Goal: Check status: Check status

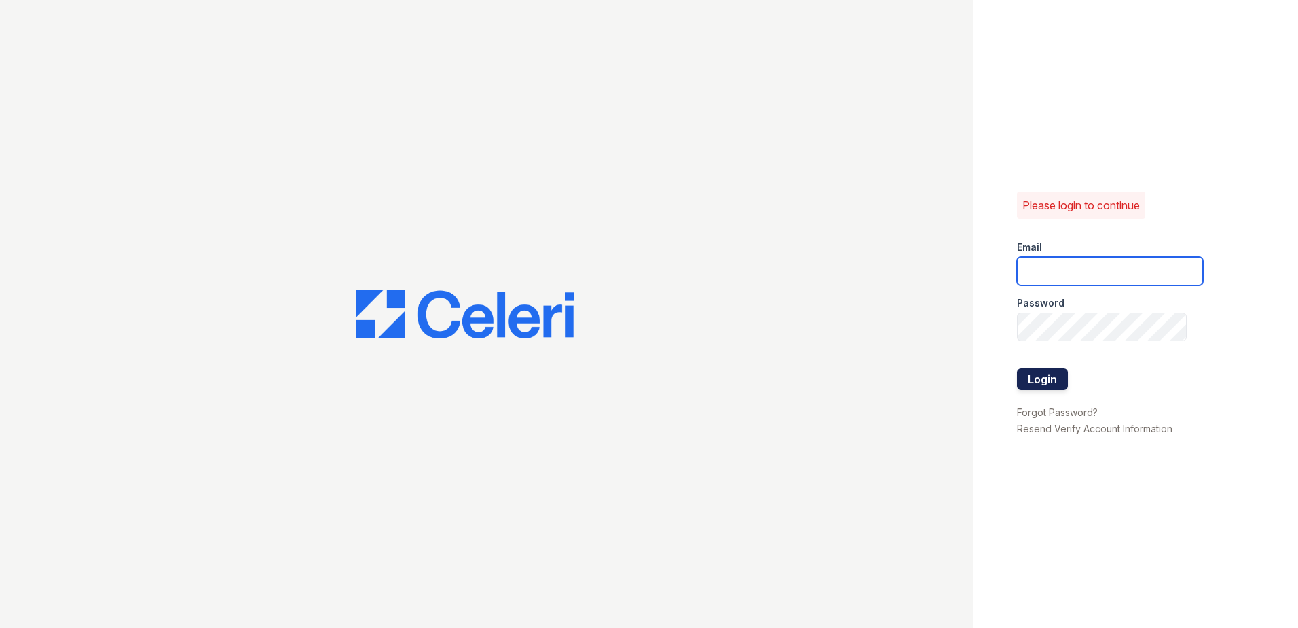
type input "dayana.vasquez@trinity-pm.com"
click at [1046, 376] on button "Login" at bounding box center [1042, 379] width 51 height 22
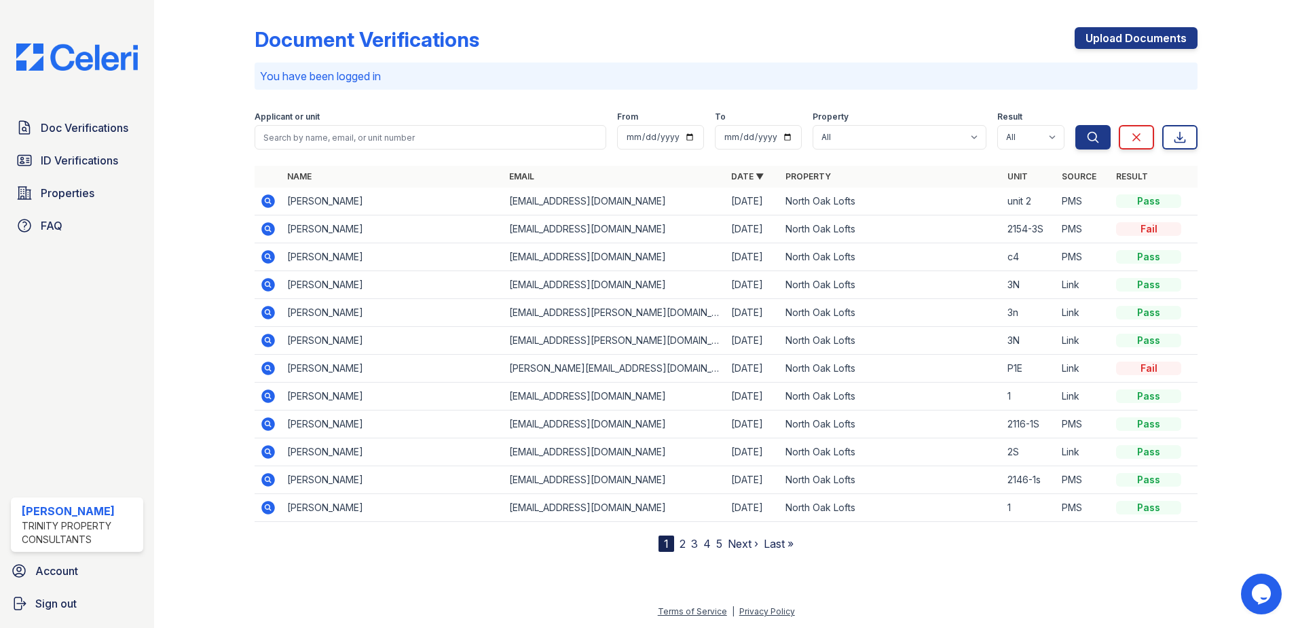
click at [265, 252] on icon at bounding box center [268, 257] width 14 height 14
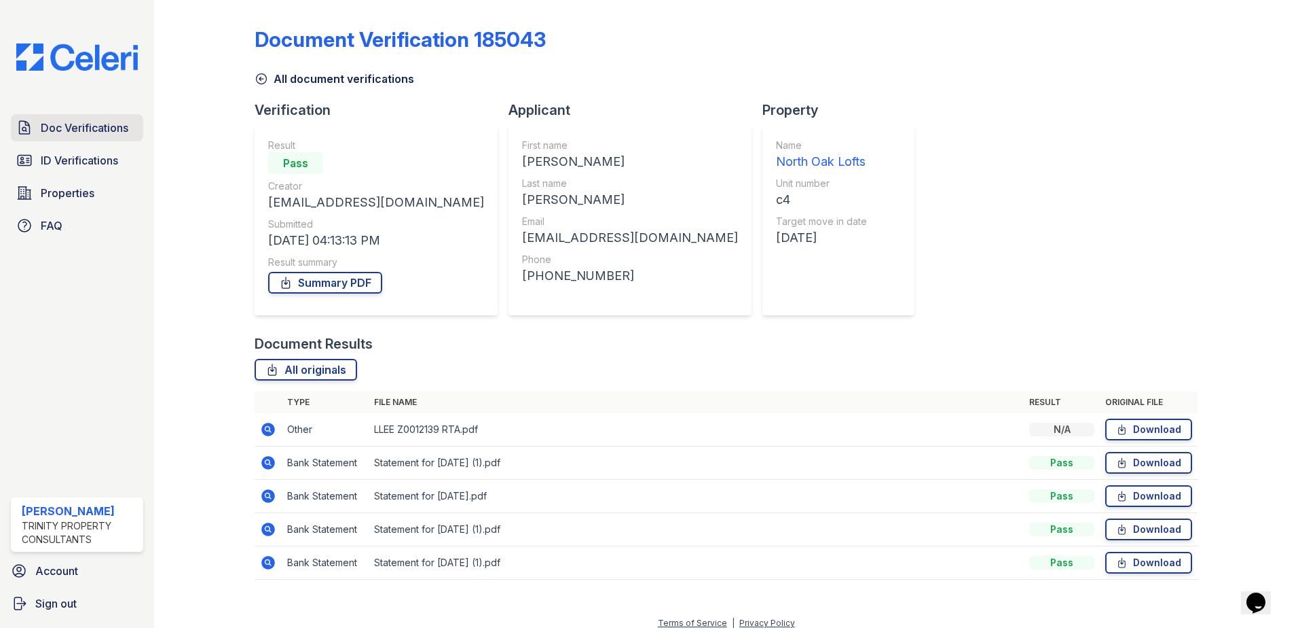
click at [58, 127] on span "Doc Verifications" at bounding box center [85, 128] width 88 height 16
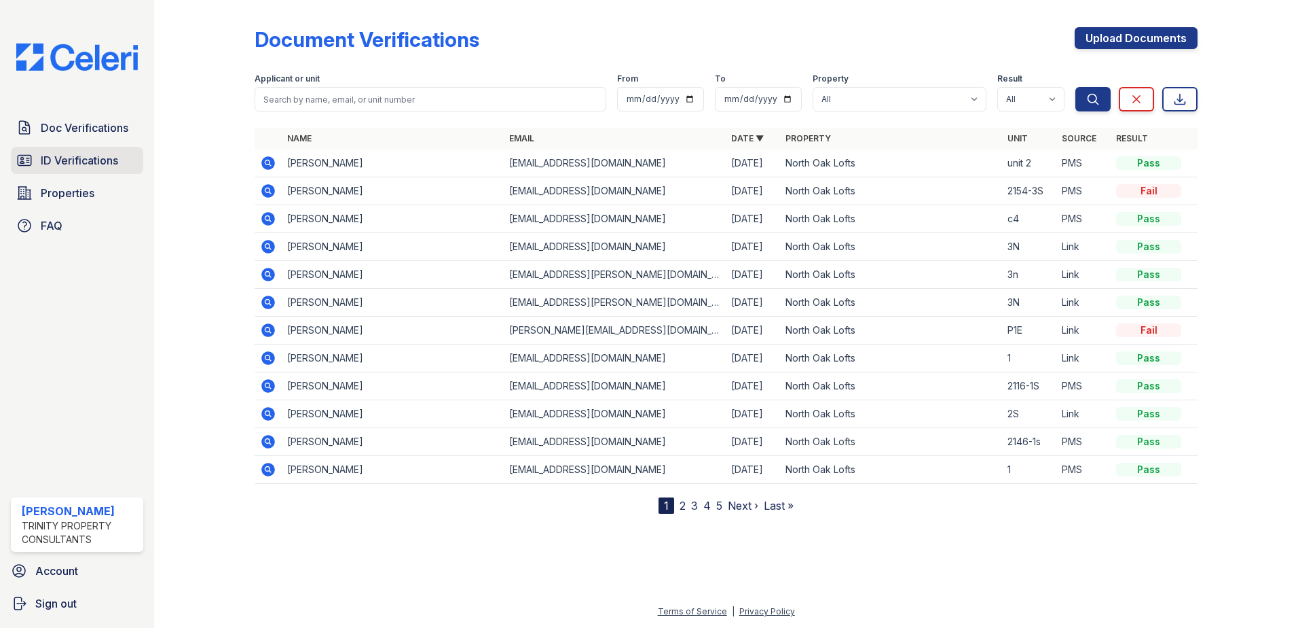
click at [121, 167] on link "ID Verifications" at bounding box center [77, 160] width 132 height 27
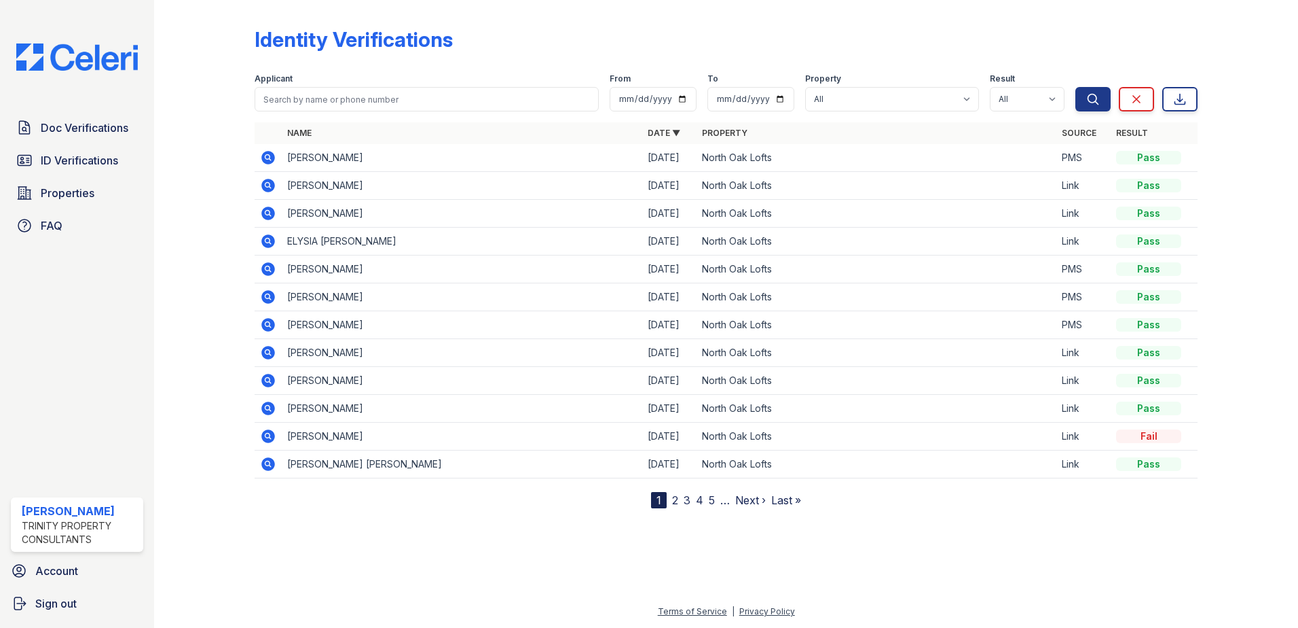
click at [266, 323] on icon at bounding box center [267, 323] width 3 height 3
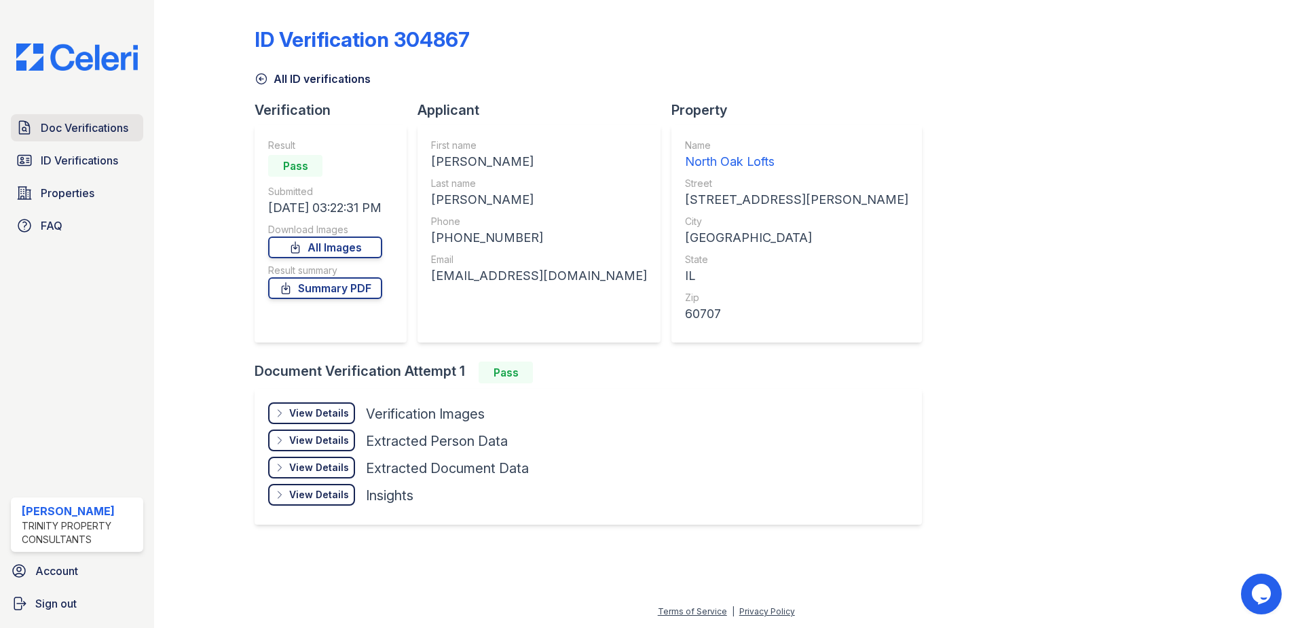
click at [106, 132] on span "Doc Verifications" at bounding box center [85, 128] width 88 height 16
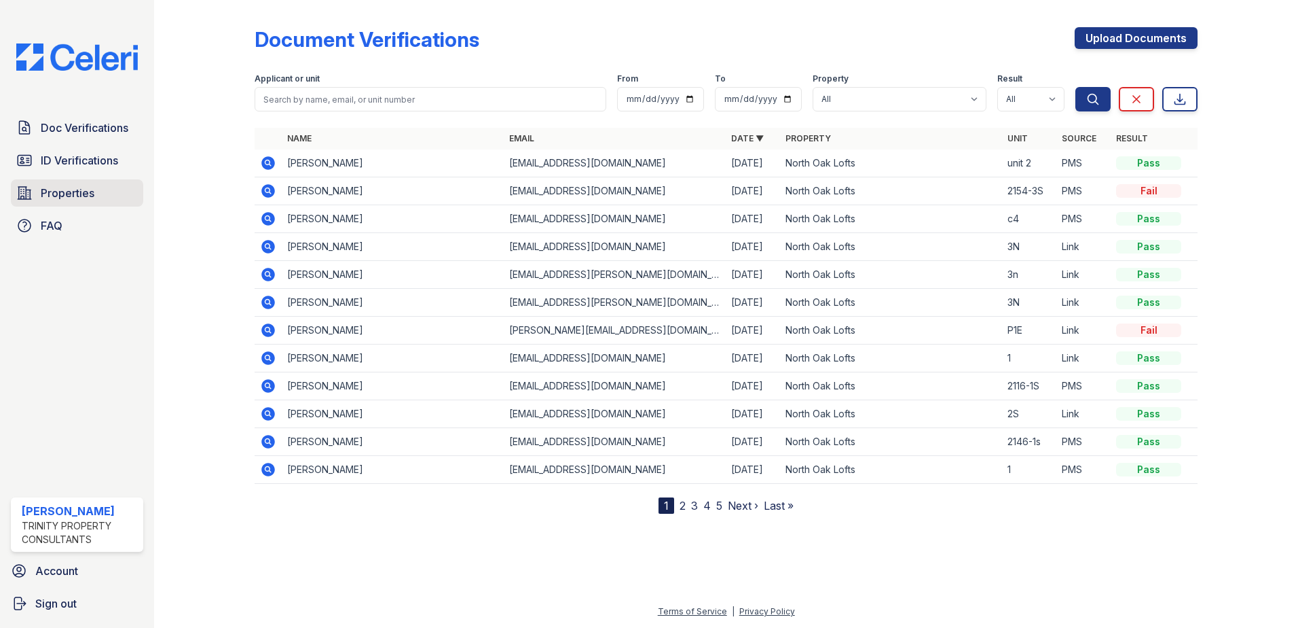
click at [62, 193] on span "Properties" at bounding box center [68, 193] width 54 height 16
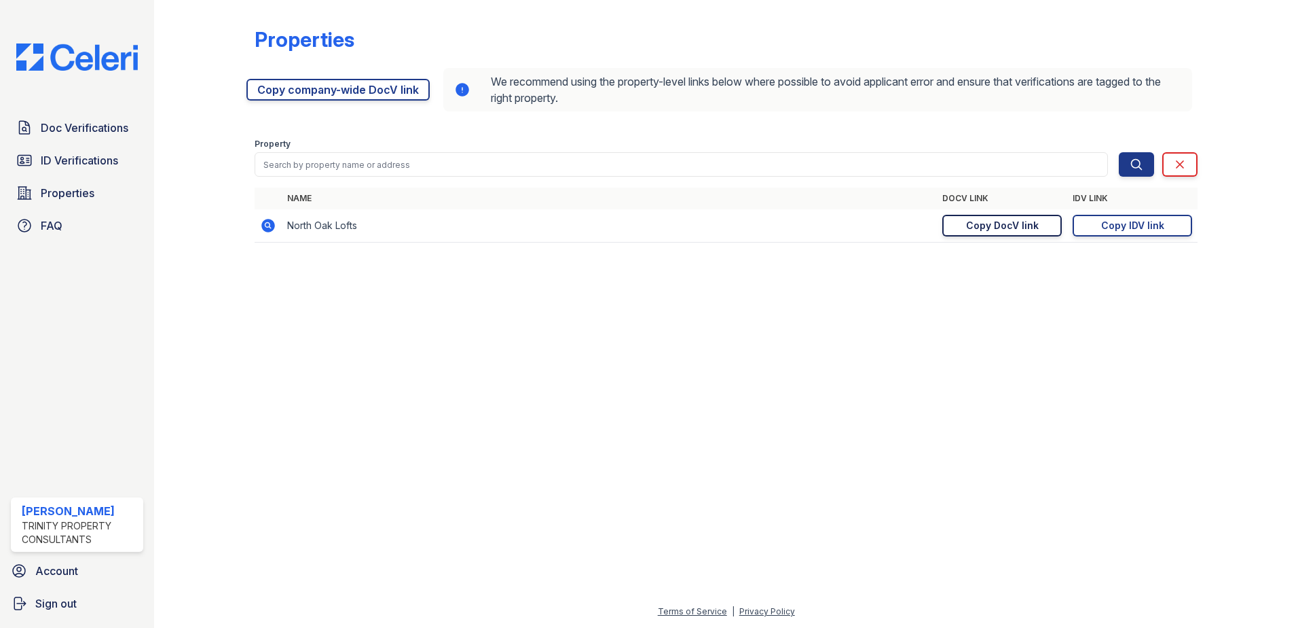
click at [994, 230] on div "Copy DocV link" at bounding box center [1002, 226] width 73 height 14
click at [96, 126] on span "Doc Verifications" at bounding box center [85, 128] width 88 height 16
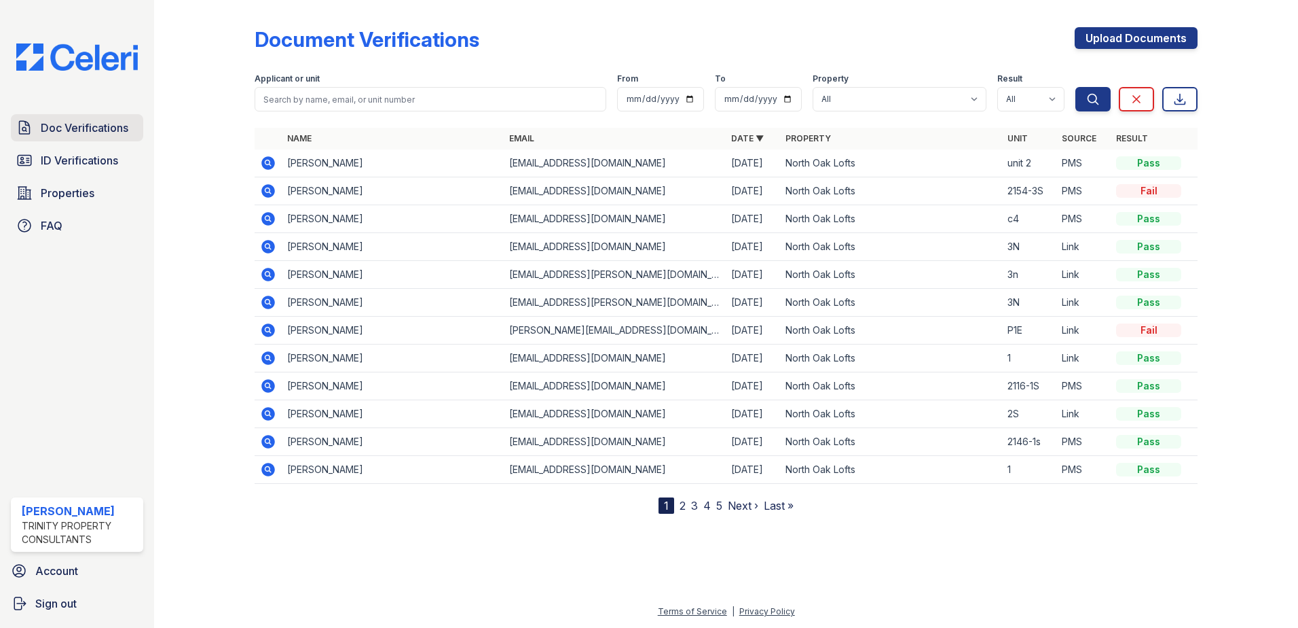
click at [47, 126] on span "Doc Verifications" at bounding box center [85, 128] width 88 height 16
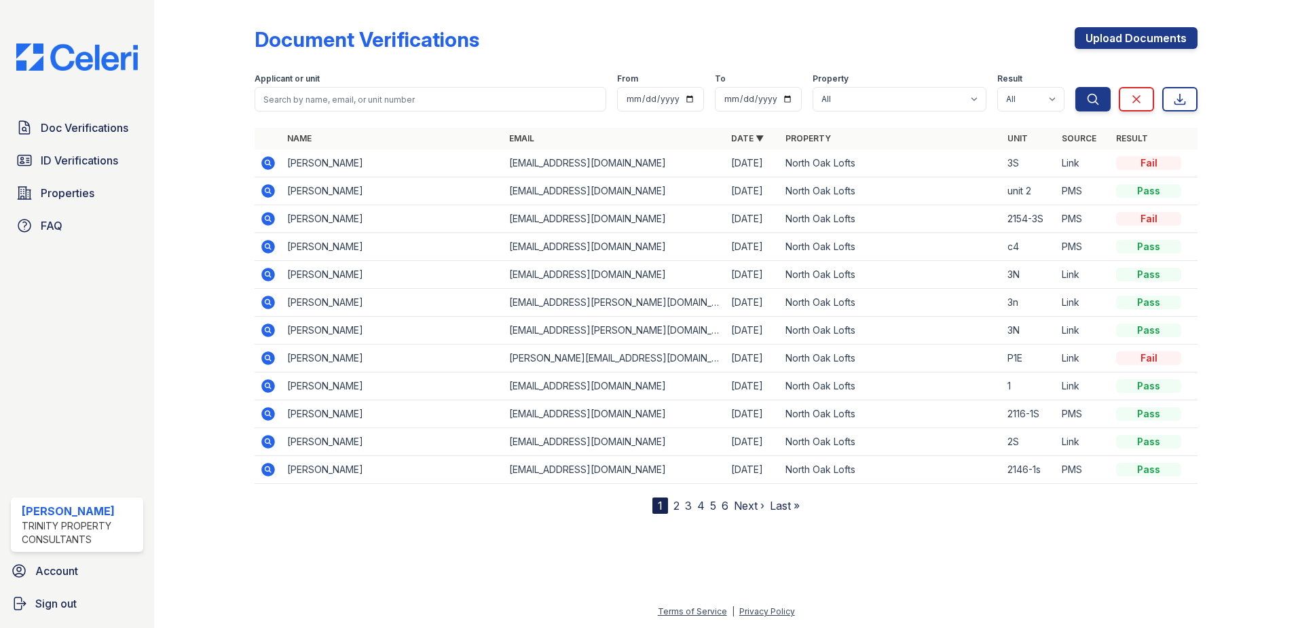
click at [262, 169] on icon at bounding box center [268, 163] width 16 height 16
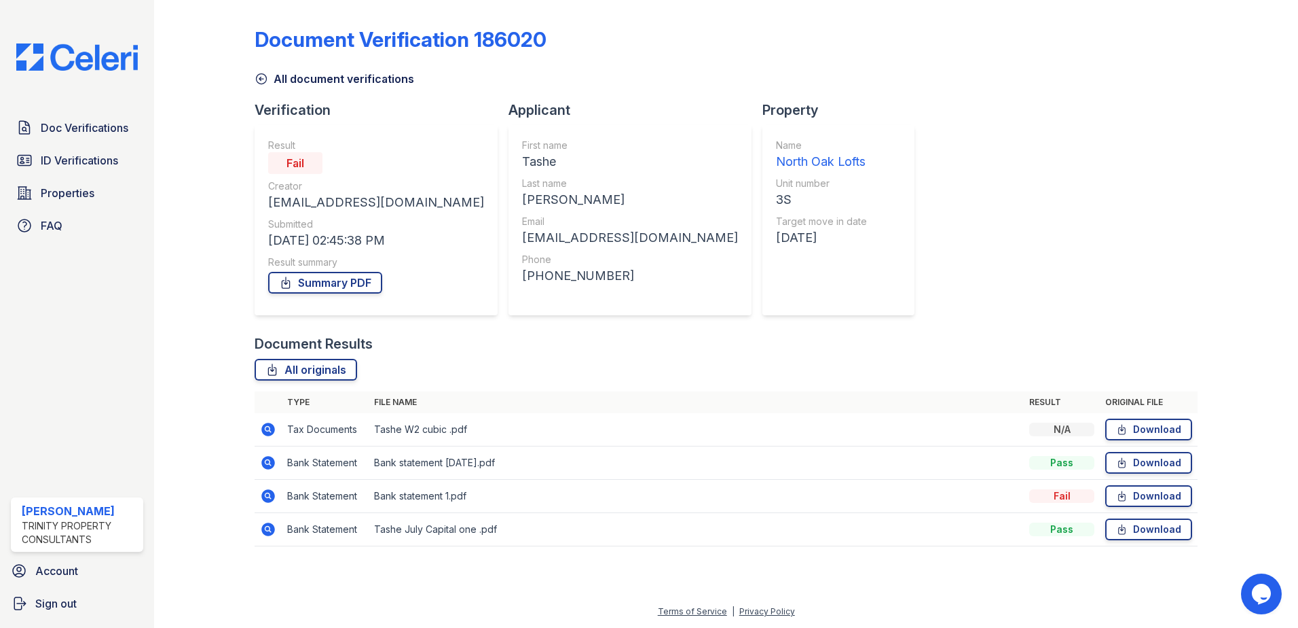
click at [272, 493] on icon at bounding box center [268, 496] width 14 height 14
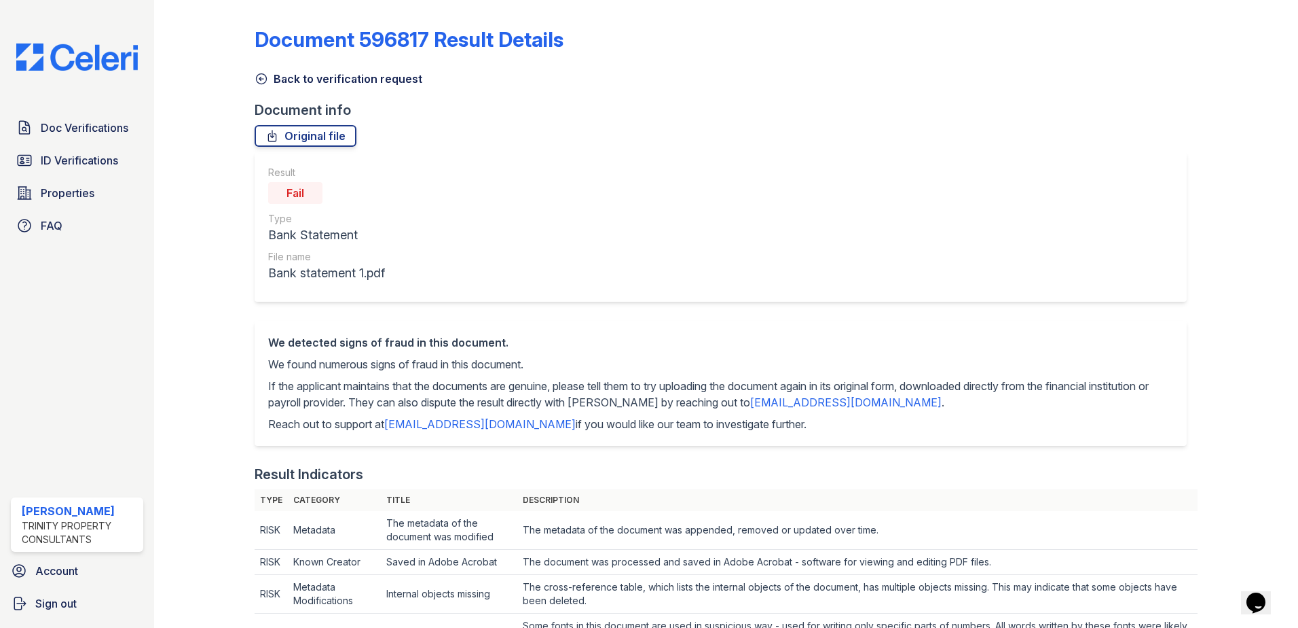
click at [261, 81] on icon at bounding box center [262, 79] width 14 height 14
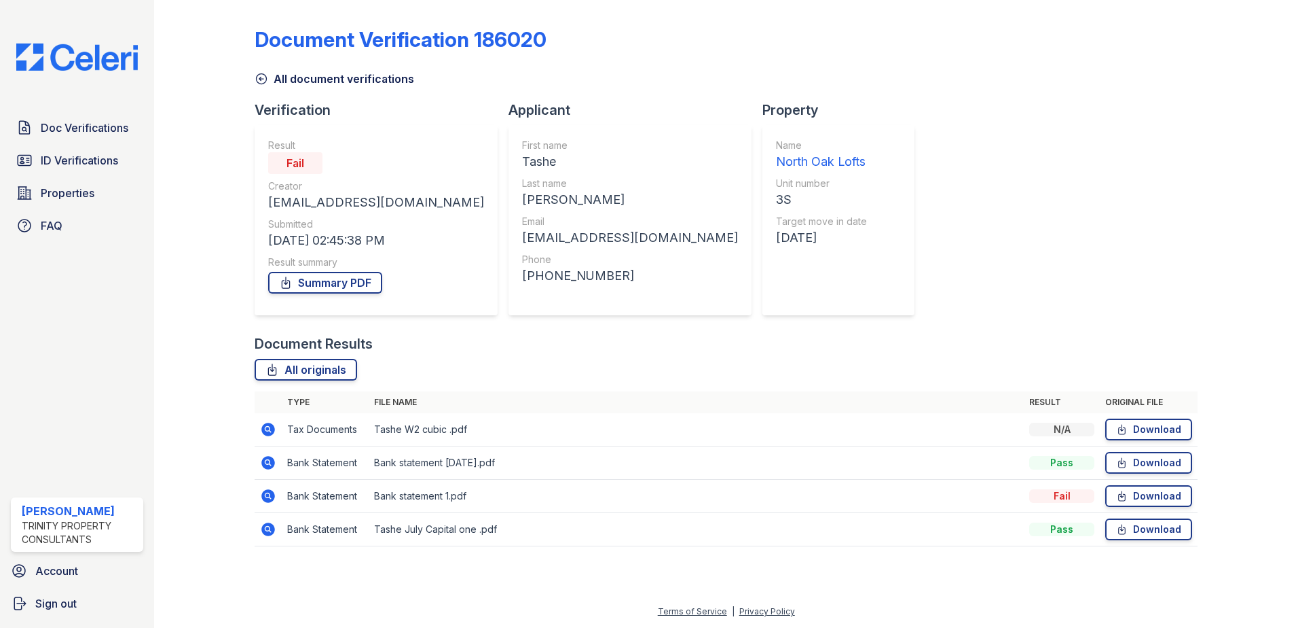
click at [269, 425] on icon at bounding box center [268, 429] width 14 height 14
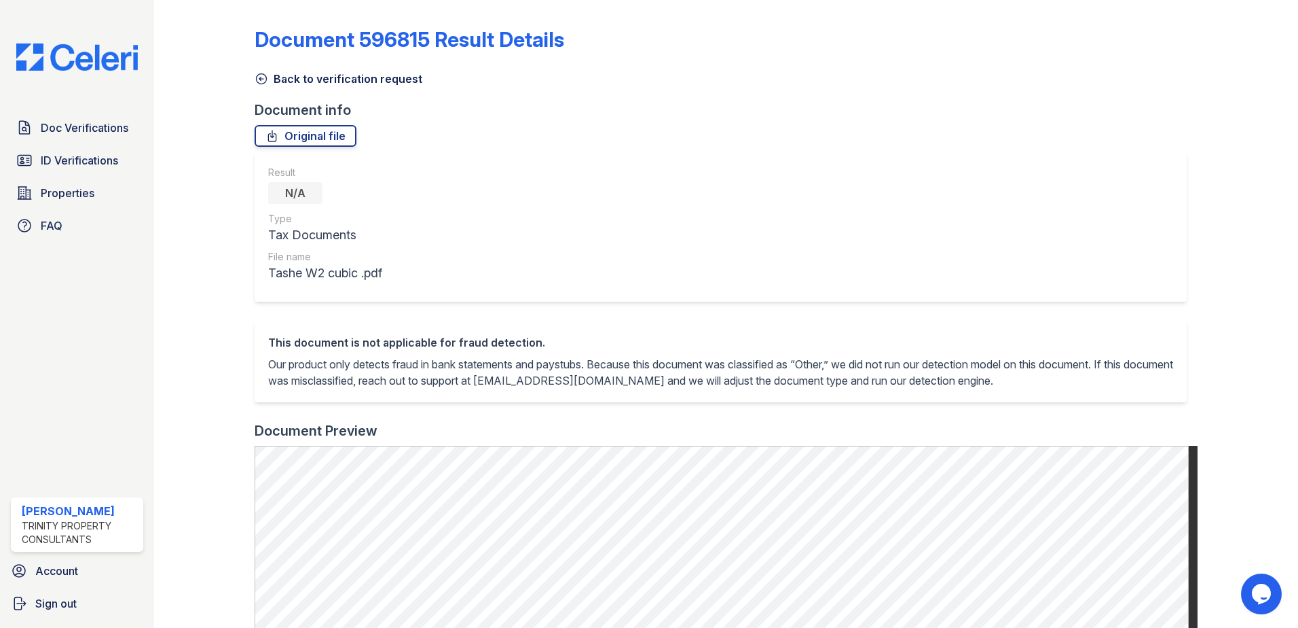
click at [257, 81] on icon at bounding box center [262, 79] width 10 height 10
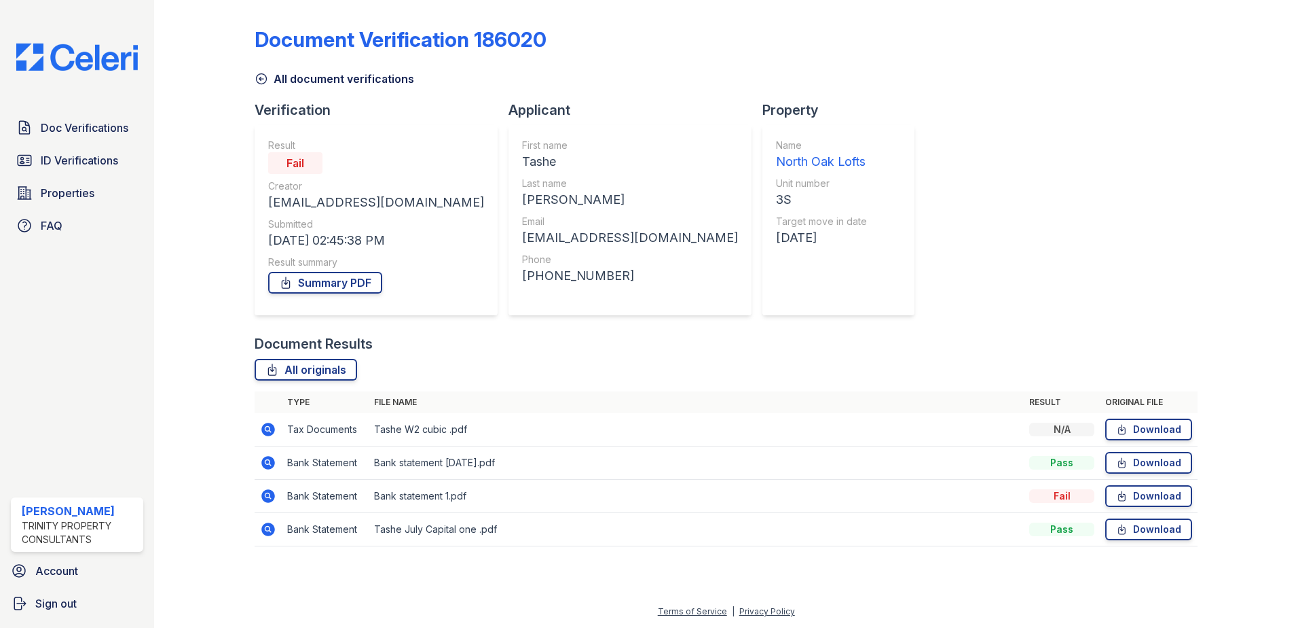
click at [265, 456] on icon at bounding box center [268, 462] width 16 height 16
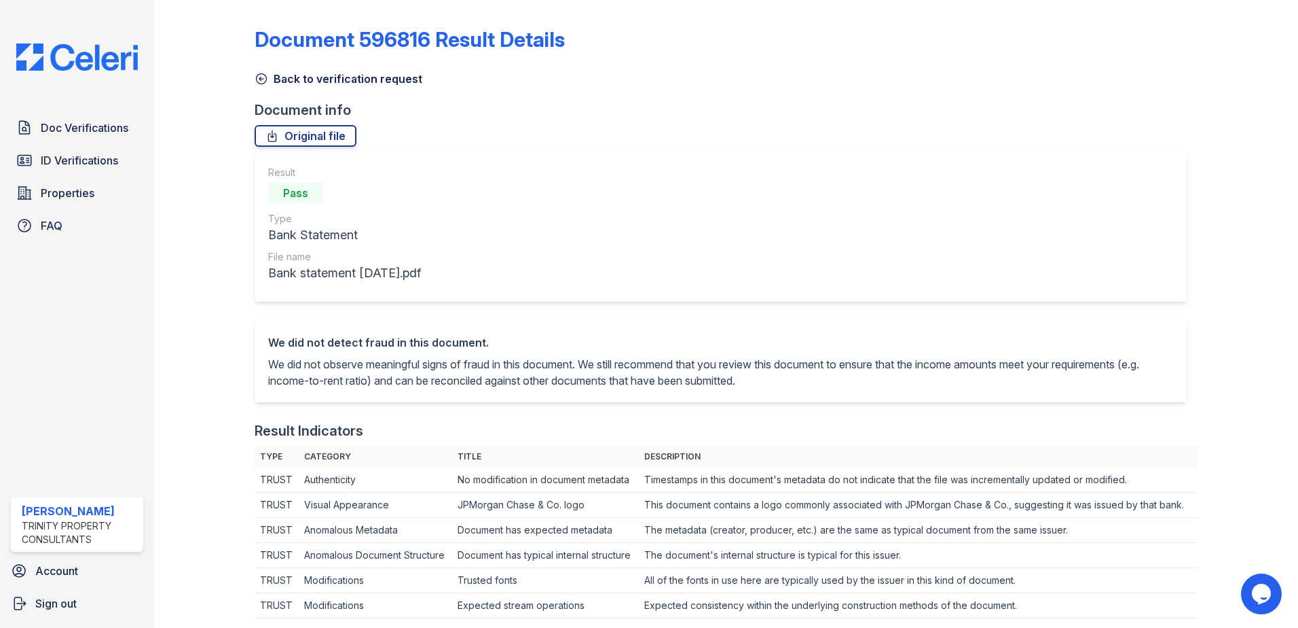
click at [259, 81] on icon at bounding box center [262, 79] width 14 height 14
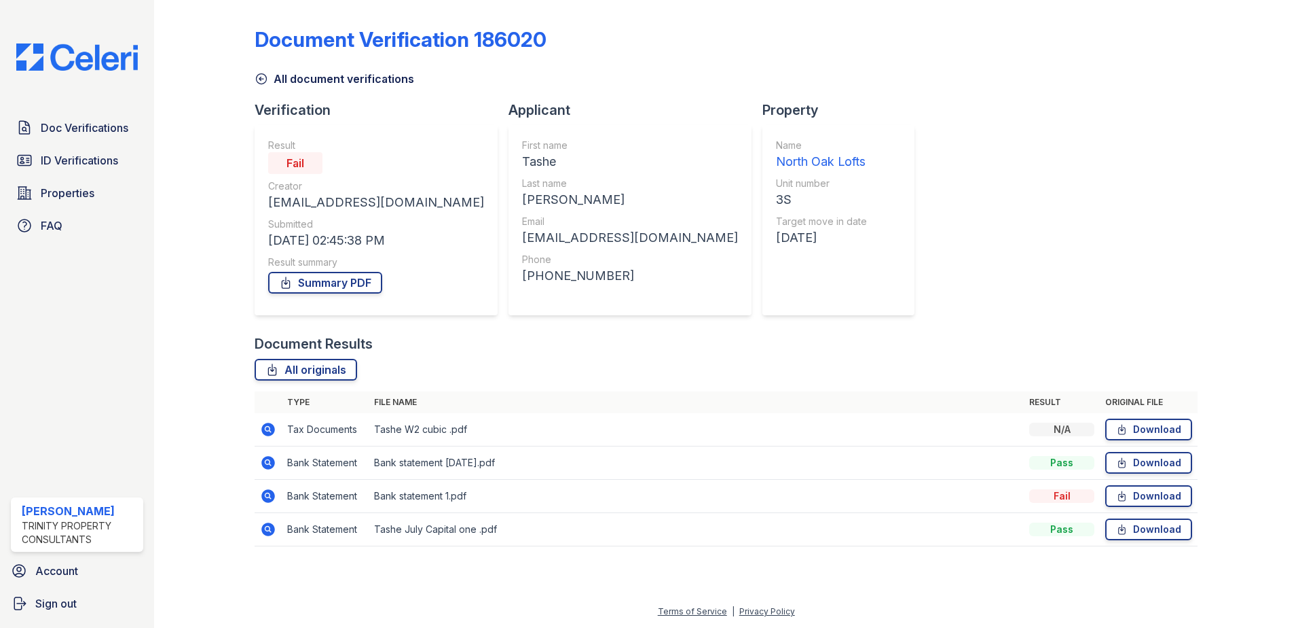
click at [272, 528] on icon at bounding box center [268, 529] width 14 height 14
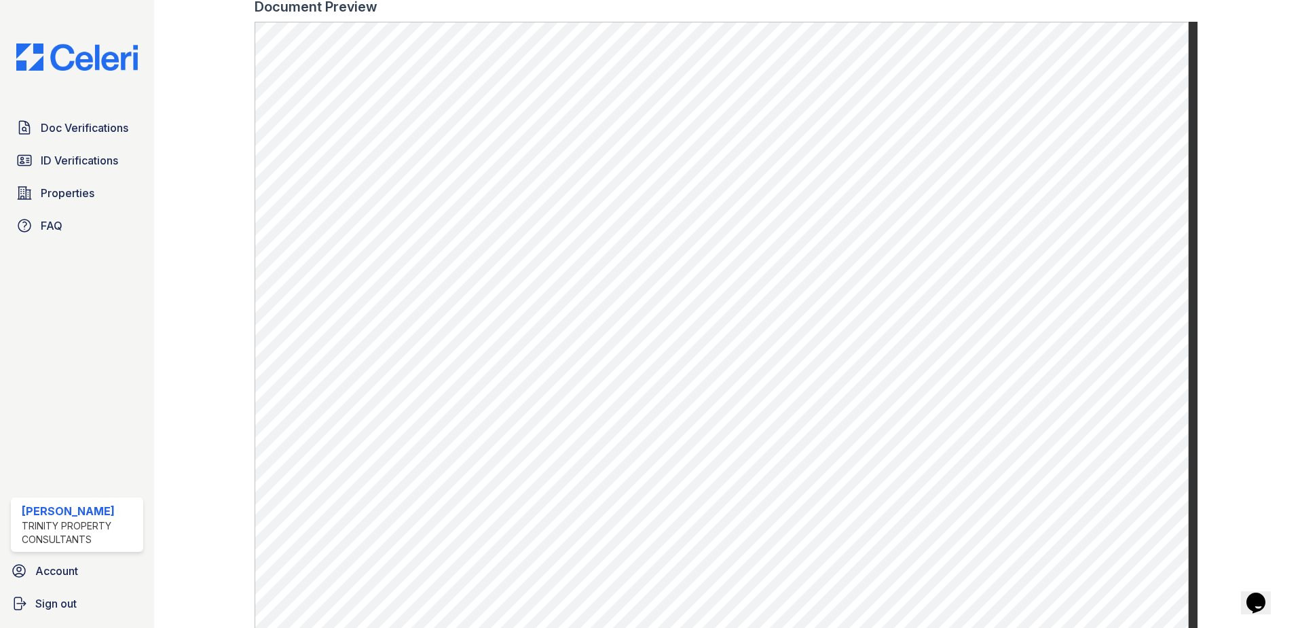
scroll to position [268, 0]
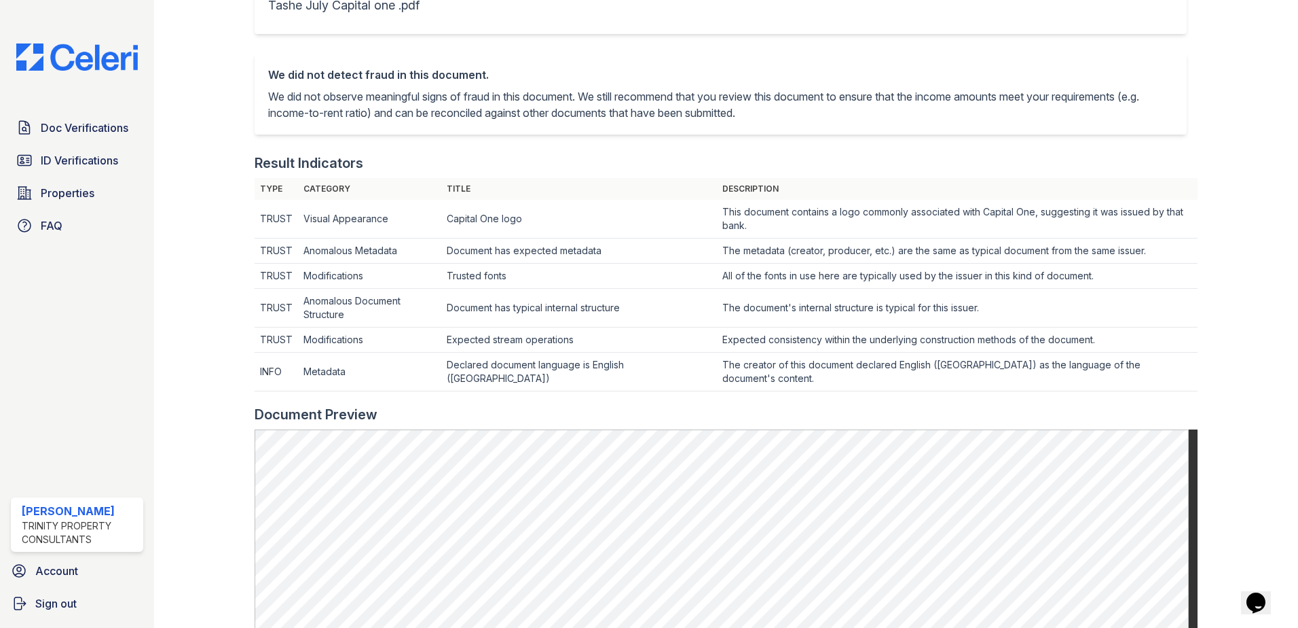
click at [75, 113] on div "Doc Verifications ID Verifications Properties FAQ [PERSON_NAME] Trinity Propert…" at bounding box center [77, 314] width 154 height 628
click at [75, 117] on link "Doc Verifications" at bounding box center [77, 127] width 132 height 27
